Goal: Navigation & Orientation: Go to known website

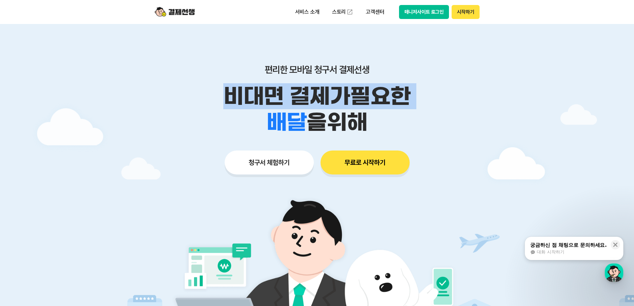
click at [160, 101] on div "비대면 결제가 필요한 학원 공부방 호텔 쇼핑몰 병원 배달 보험사 항공사 골프장 을 위해" at bounding box center [317, 109] width 341 height 52
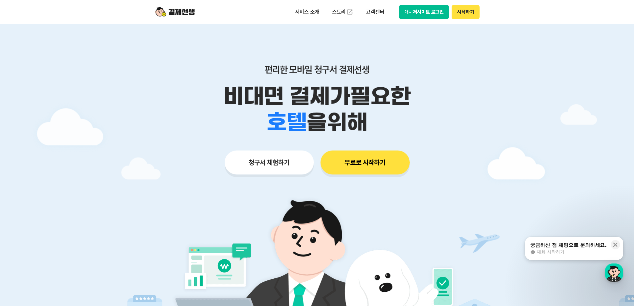
click at [89, 138] on div at bounding box center [317, 199] width 634 height 351
drag, startPoint x: 142, startPoint y: 113, endPoint x: 143, endPoint y: 110, distance: 3.3
click at [142, 113] on div at bounding box center [317, 199] width 634 height 351
click at [470, 15] on button "시작하기" at bounding box center [465, 12] width 28 height 14
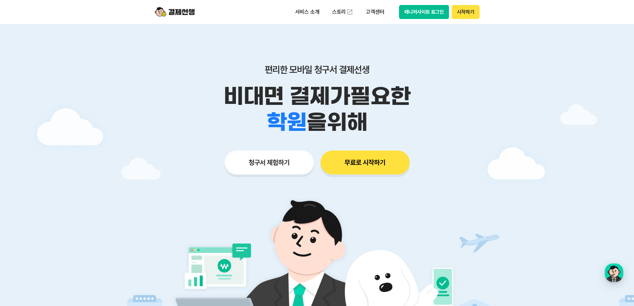
click at [423, 12] on button "매니저사이트 로그인" at bounding box center [424, 12] width 50 height 14
